Goal: Information Seeking & Learning: Learn about a topic

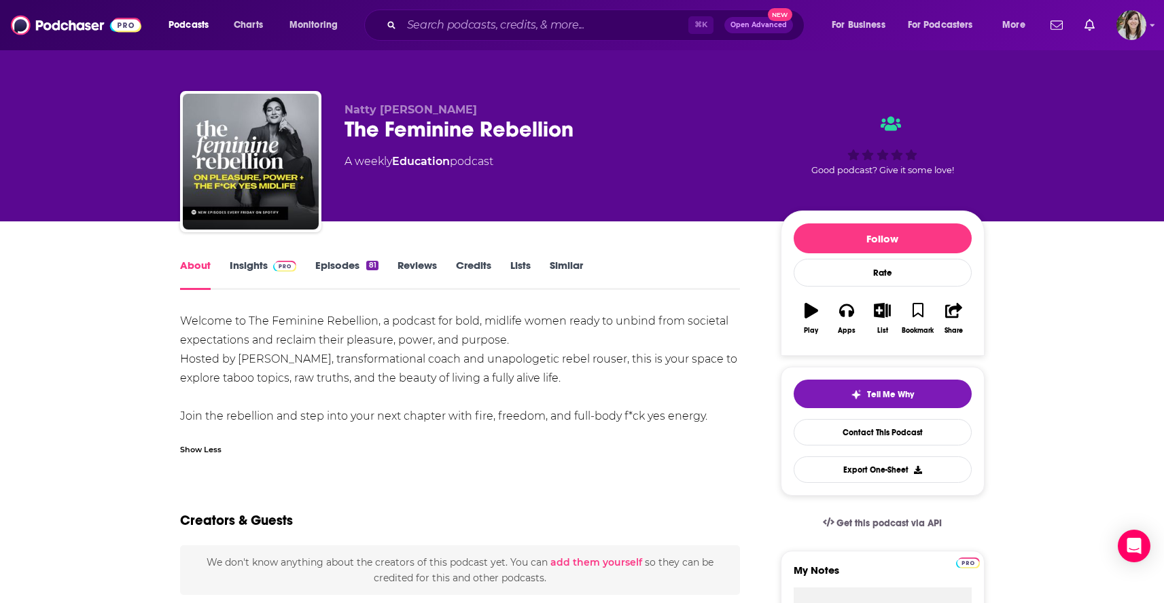
click at [338, 265] on link "Episodes 81" at bounding box center [346, 274] width 63 height 31
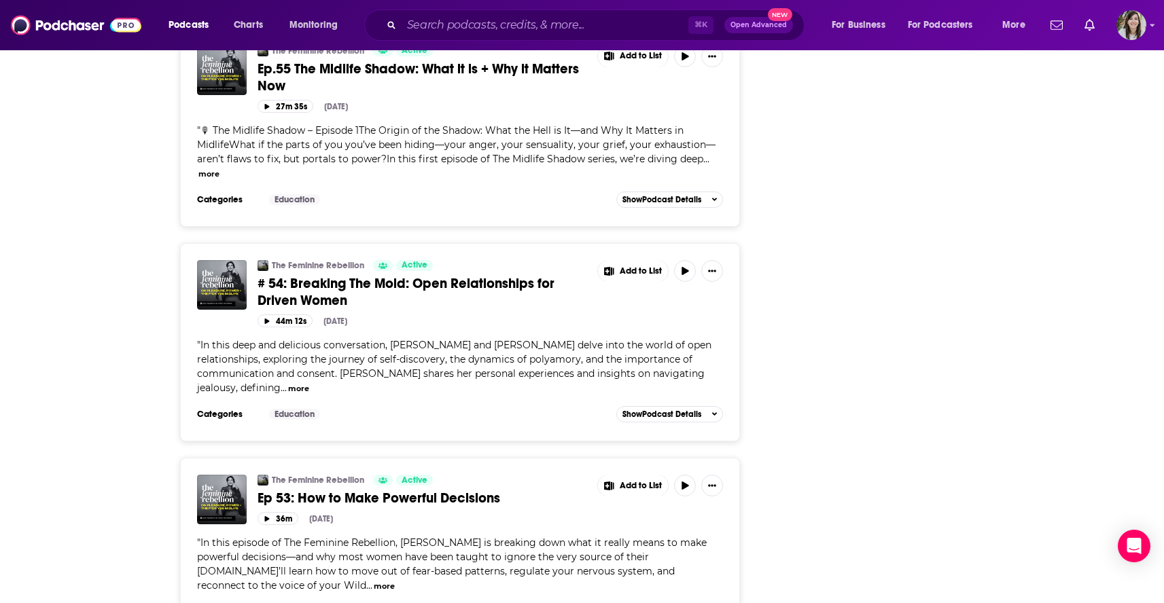
scroll to position [4974, 0]
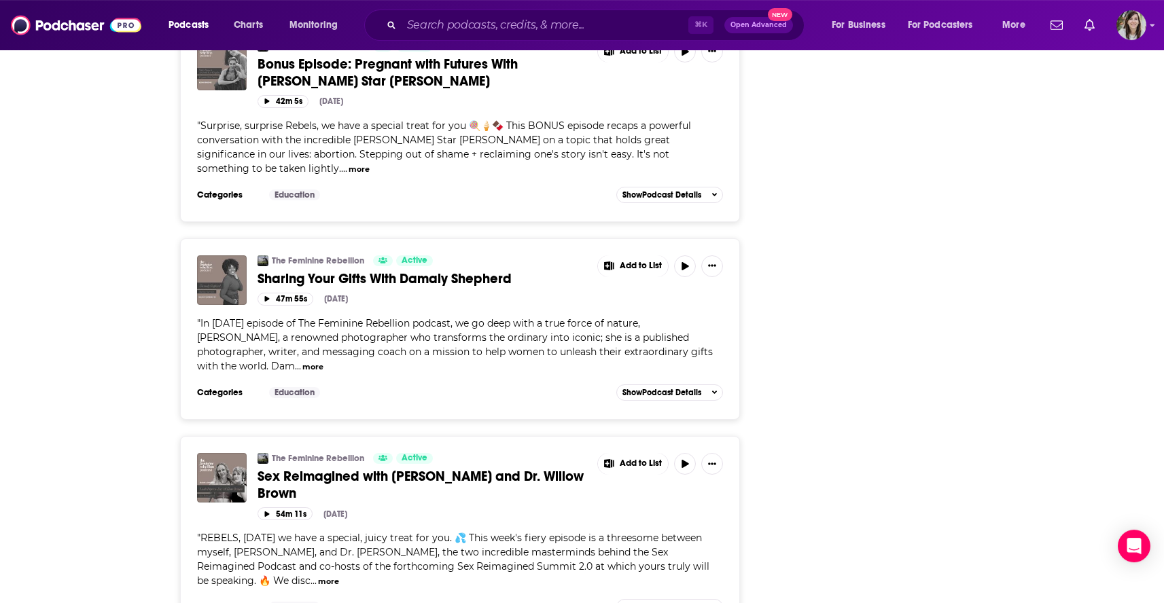
scroll to position [10095, 0]
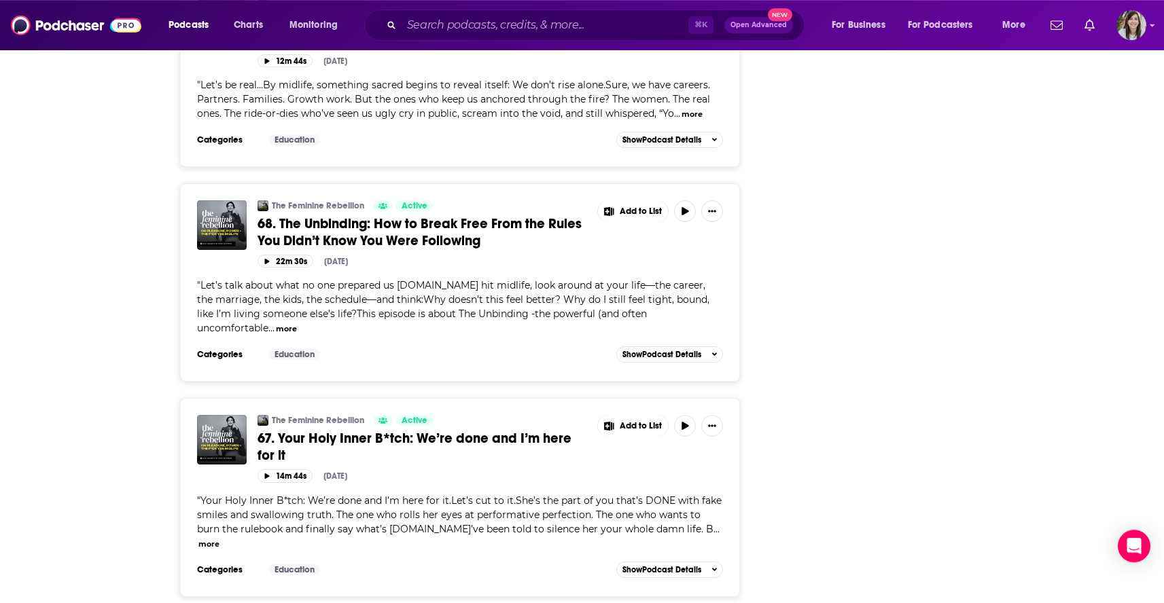
scroll to position [1826, 0]
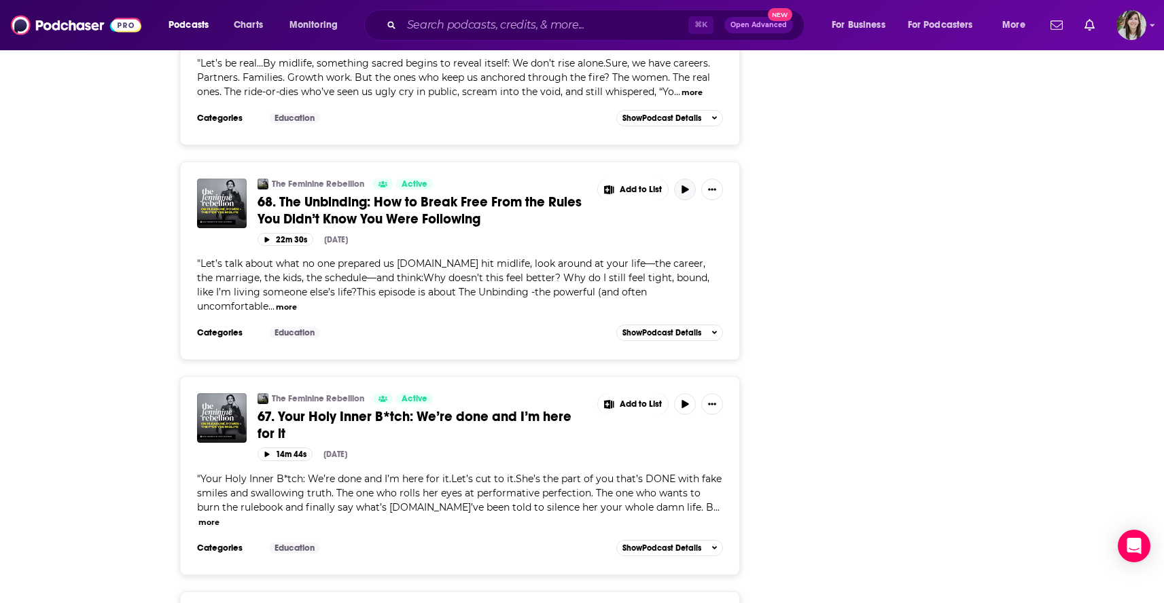
click at [679, 179] on button "button" at bounding box center [685, 190] width 22 height 22
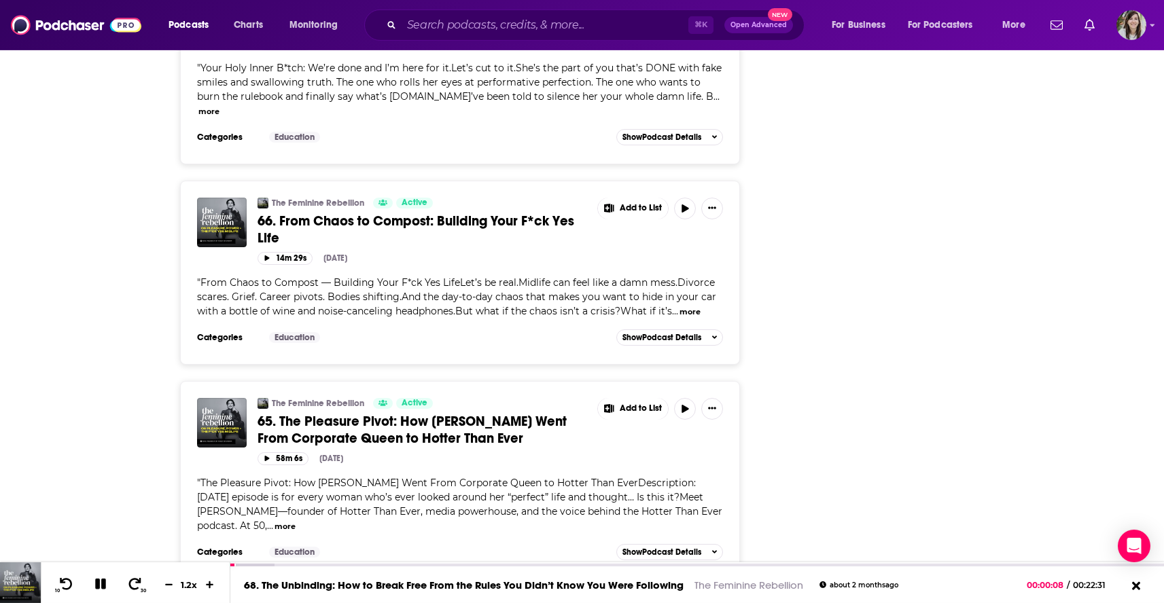
scroll to position [2283, 0]
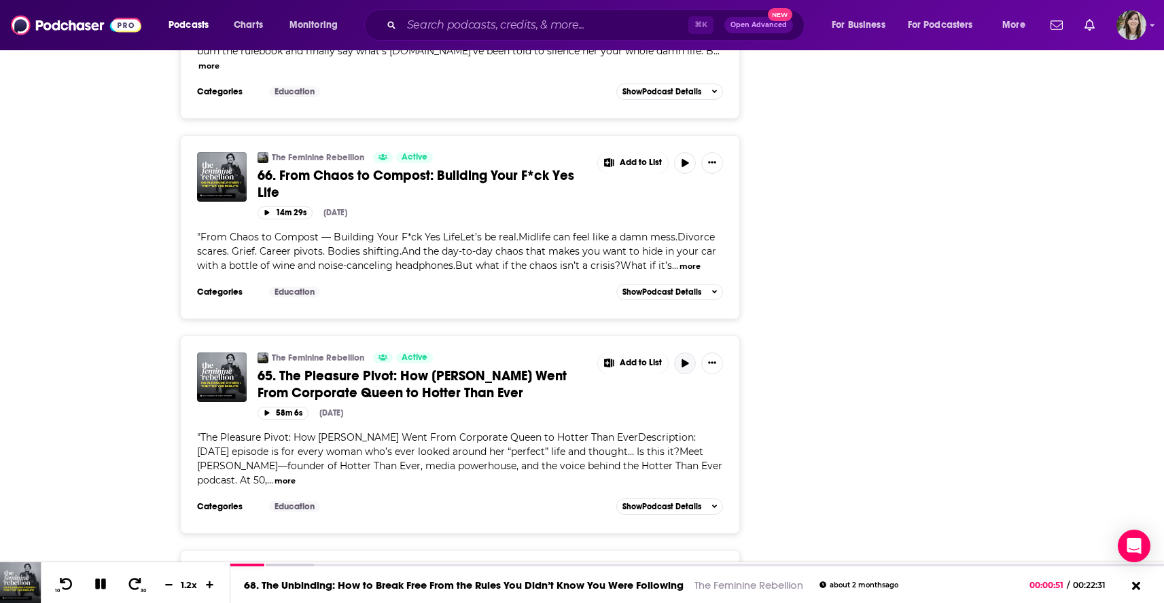
click at [686, 353] on button "button" at bounding box center [685, 364] width 22 height 22
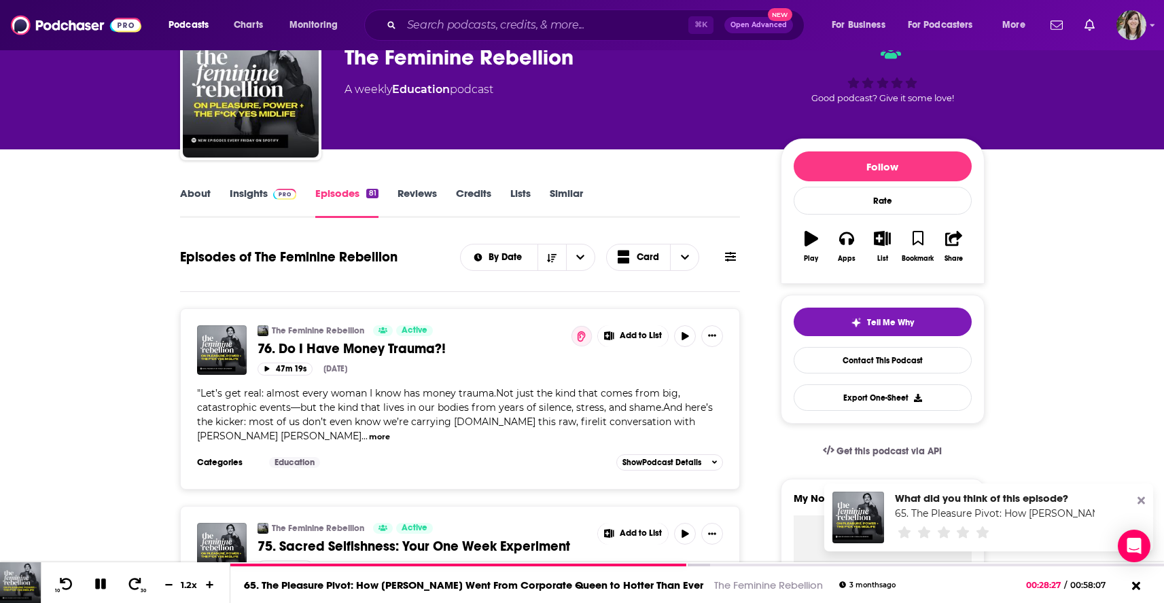
scroll to position [0, 0]
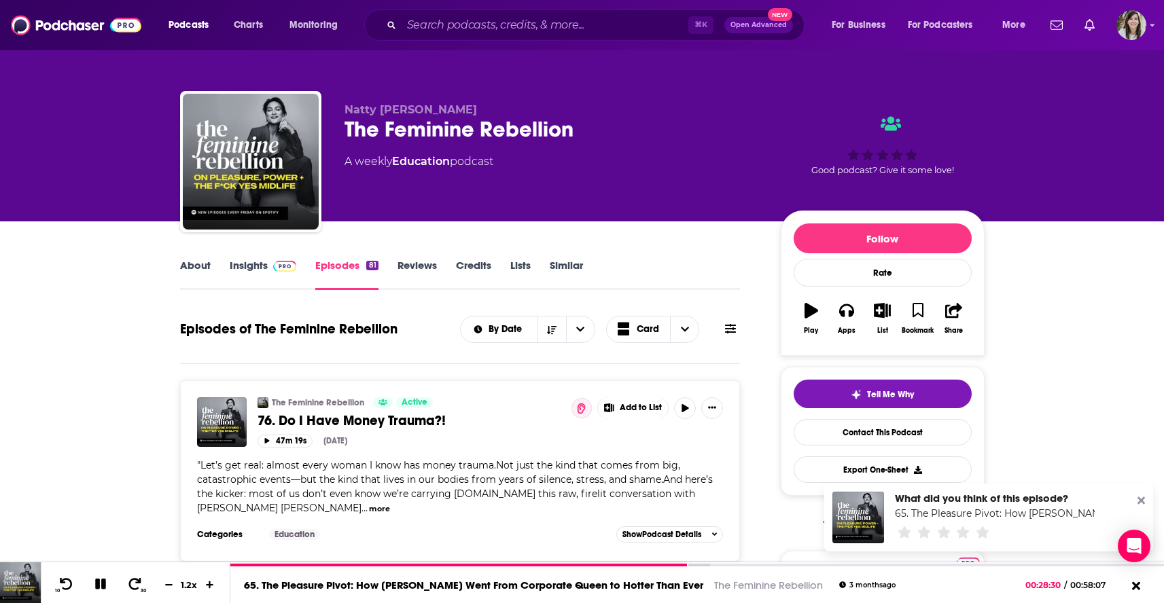
click at [198, 269] on link "About" at bounding box center [195, 274] width 31 height 31
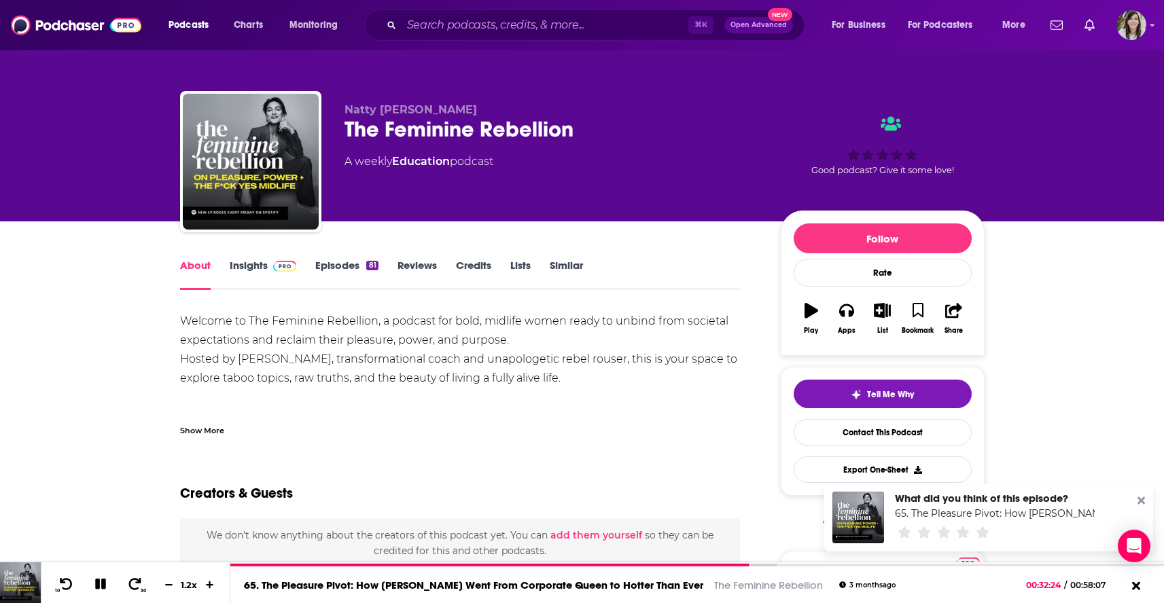
click at [247, 268] on link "Insights" at bounding box center [263, 274] width 67 height 31
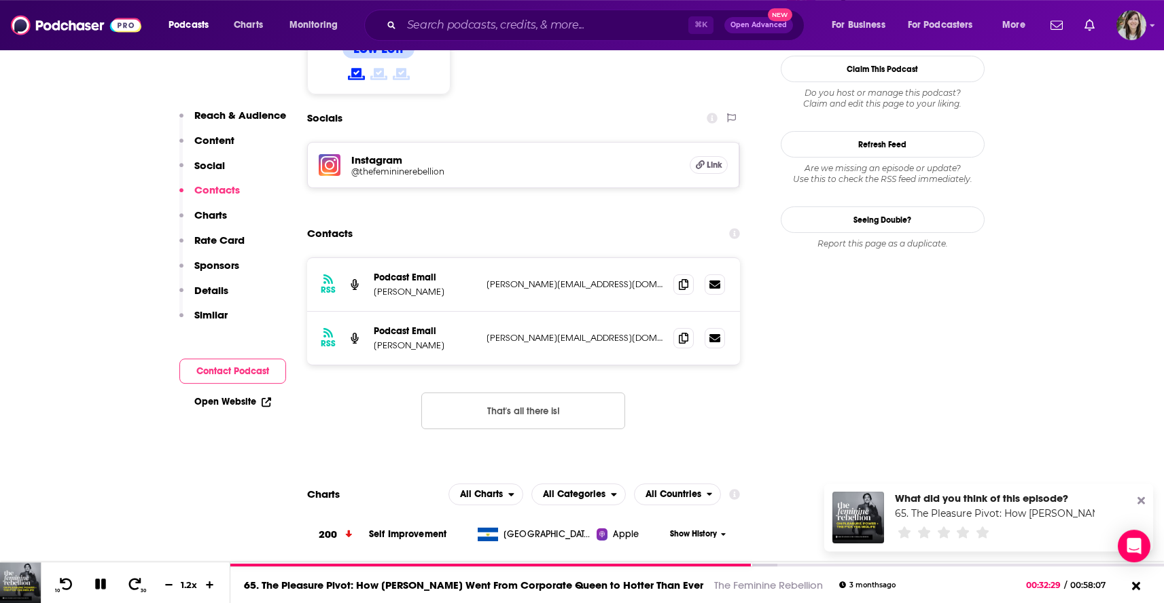
scroll to position [1141, 0]
click at [688, 333] on icon at bounding box center [684, 338] width 10 height 11
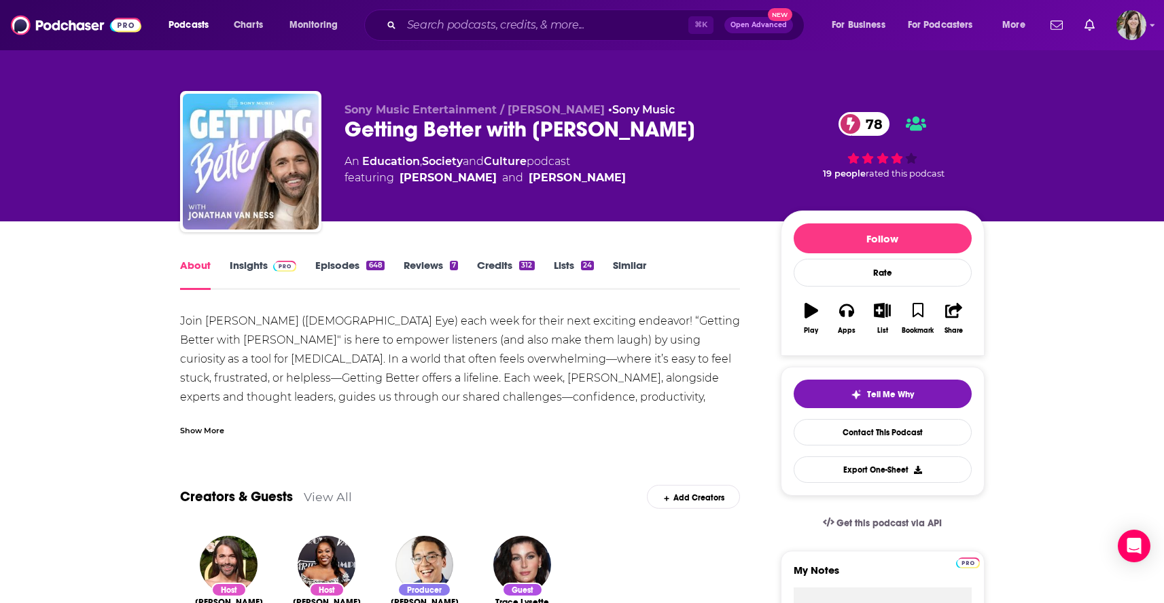
click at [344, 272] on link "Episodes 648" at bounding box center [349, 274] width 69 height 31
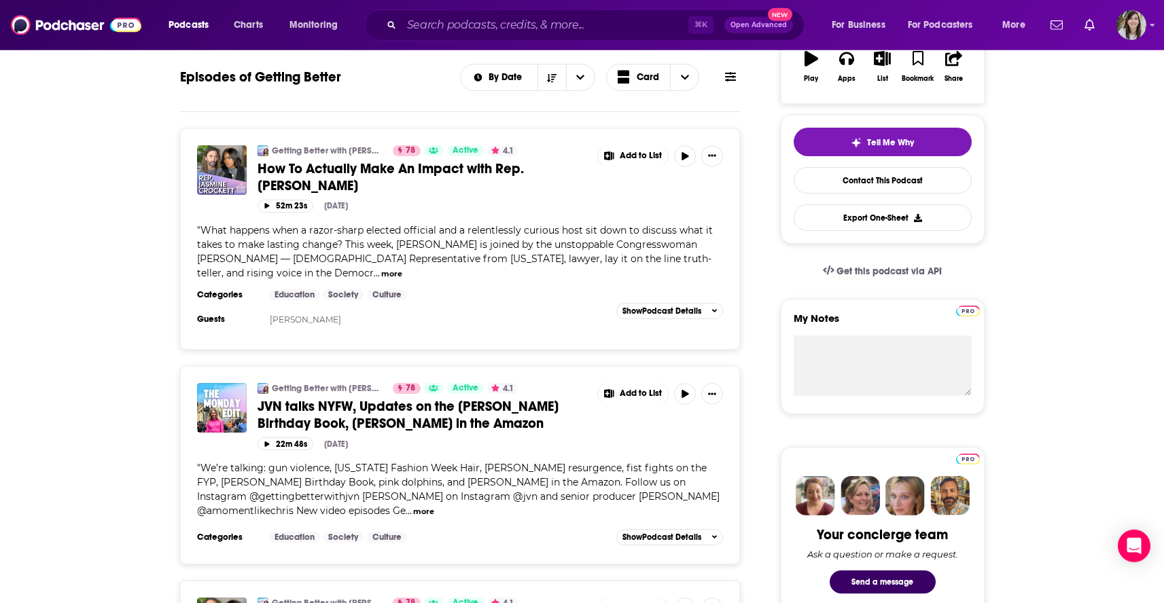
scroll to position [250, 0]
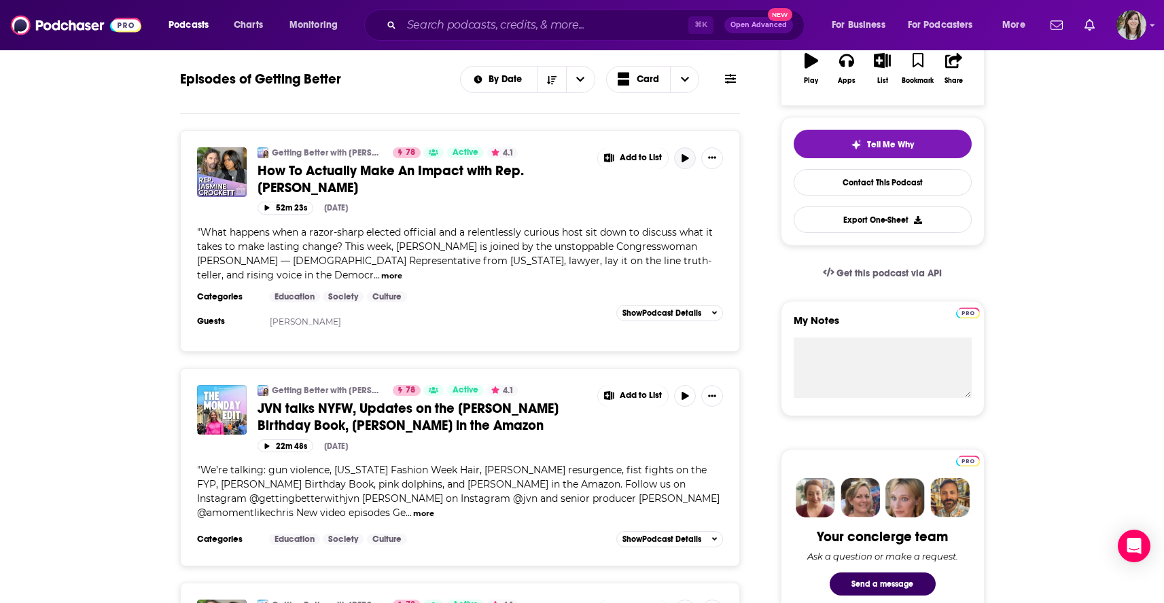
click at [685, 164] on button "button" at bounding box center [685, 158] width 22 height 22
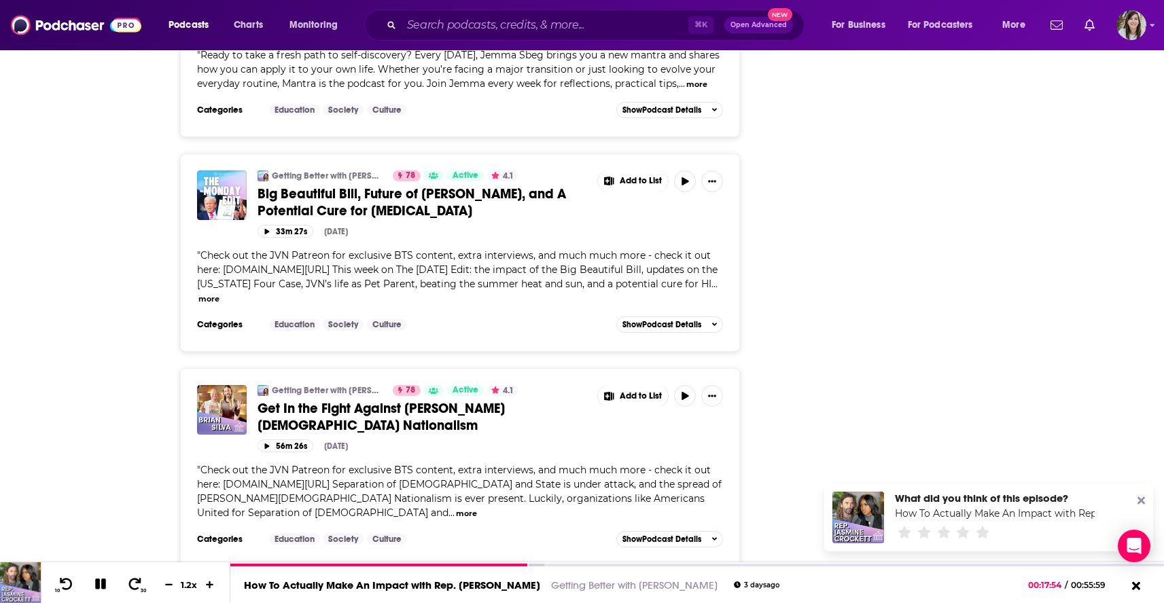
scroll to position [5191, 0]
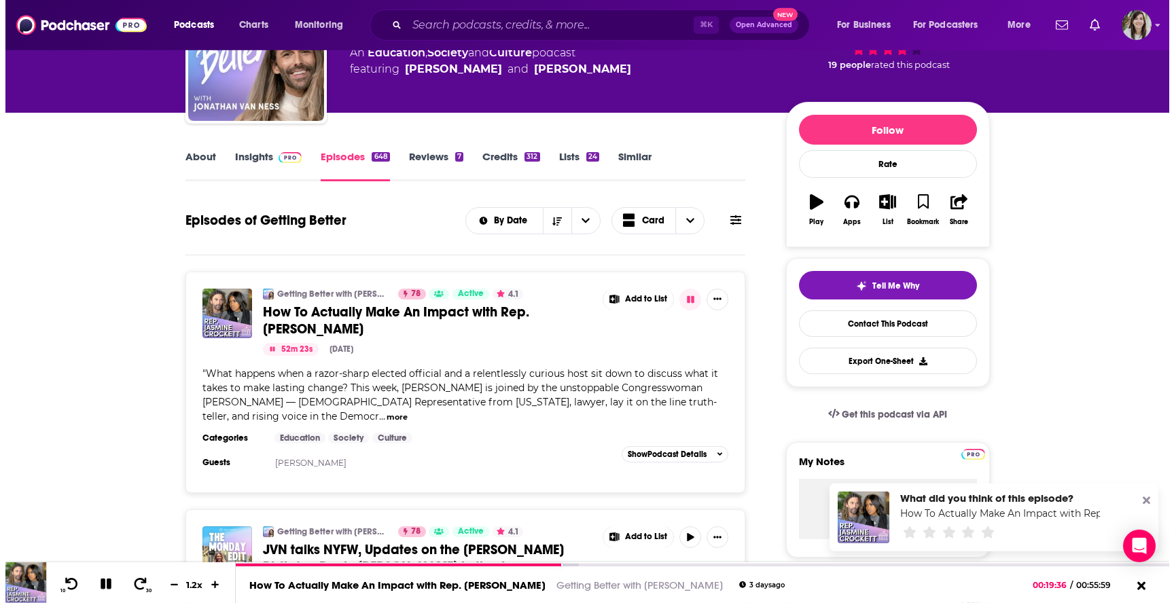
scroll to position [0, 0]
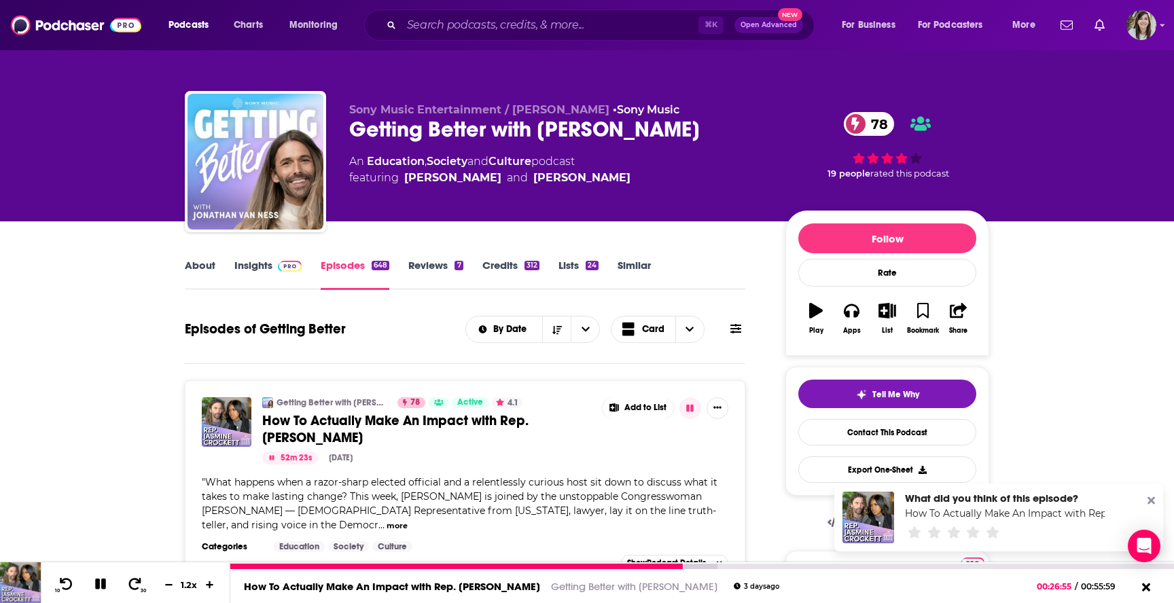
click at [95, 582] on icon at bounding box center [100, 584] width 11 height 11
